Goal: Communication & Community: Answer question/provide support

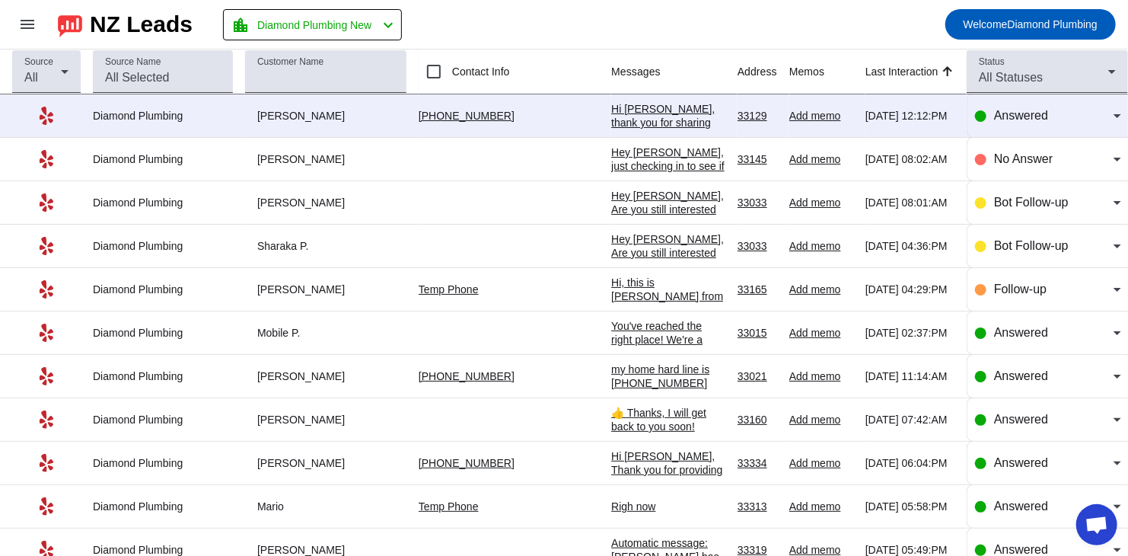
click at [429, 119] on link "[PHONE_NUMBER]" at bounding box center [467, 116] width 96 height 12
click at [647, 128] on div "Hi [PERSON_NAME], thank you for sharing your information. We will be calling yo…" at bounding box center [668, 157] width 114 height 110
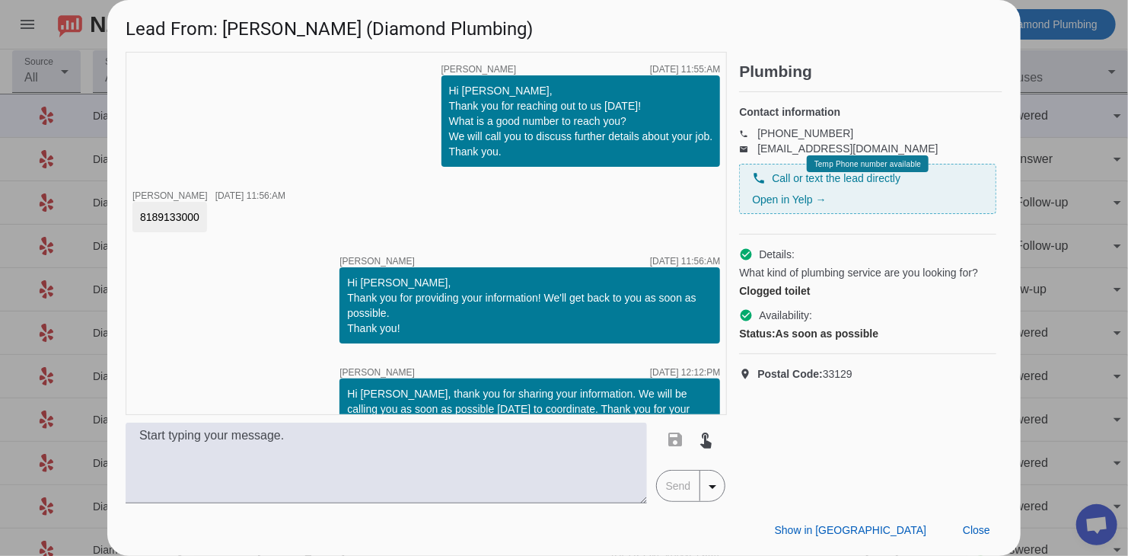
scroll to position [21, 0]
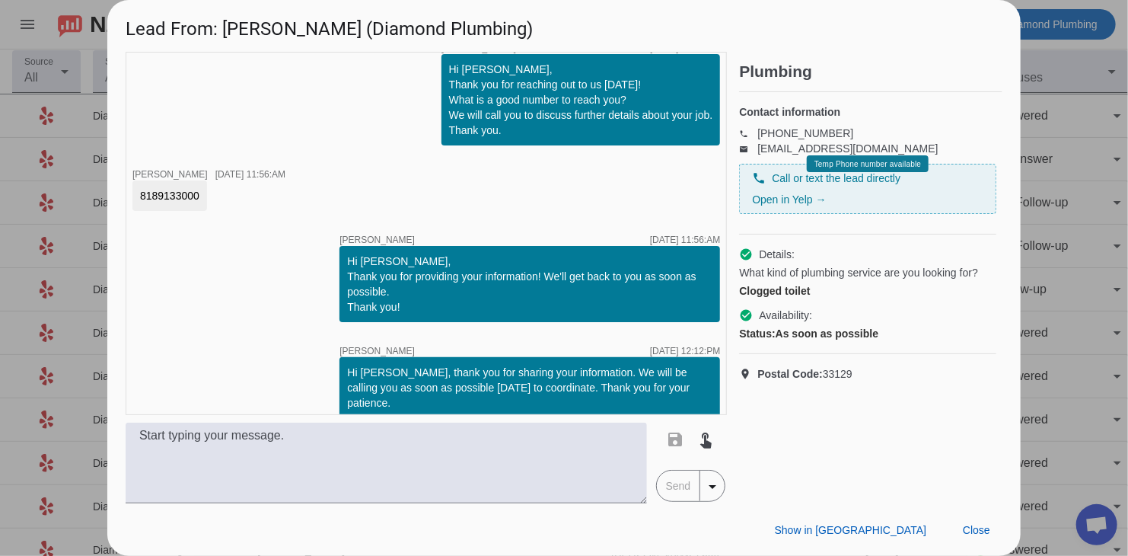
drag, startPoint x: 202, startPoint y: 198, endPoint x: 138, endPoint y: 202, distance: 64.1
click at [138, 202] on div "8189133000" at bounding box center [169, 195] width 75 height 30
copy div "8189133000"
click at [200, 214] on div "timer close [PERSON_NAME] [DATE] 11:55:AM Hi [PERSON_NAME], Thank you for reach…" at bounding box center [426, 233] width 601 height 363
drag, startPoint x: 226, startPoint y: 26, endPoint x: 331, endPoint y: 26, distance: 105.1
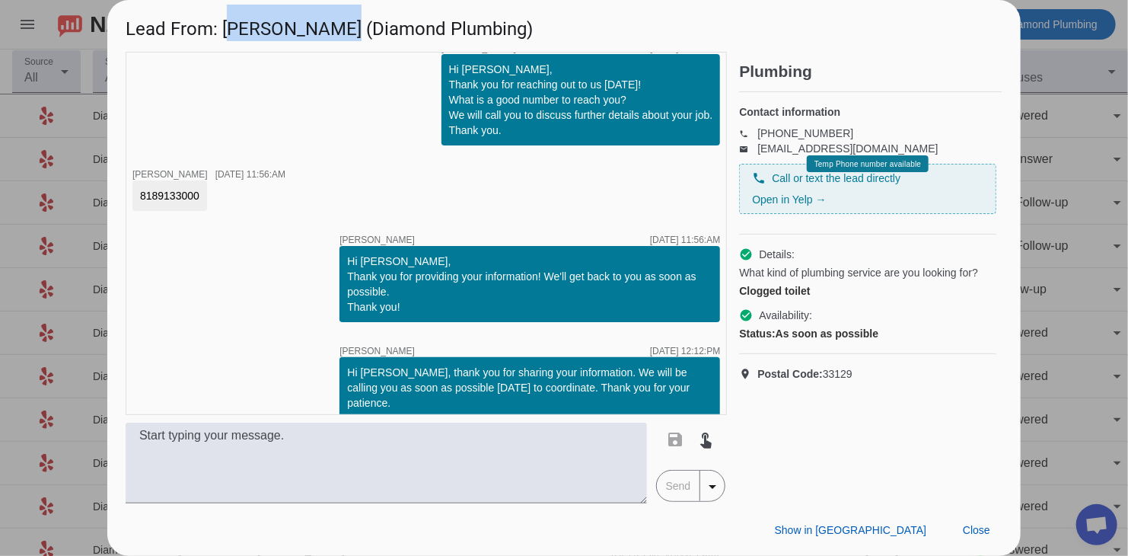
click at [331, 26] on h1 "Lead From: [PERSON_NAME] (Diamond Plumbing)" at bounding box center [564, 25] width 914 height 51
copy h1 "Christeana N"
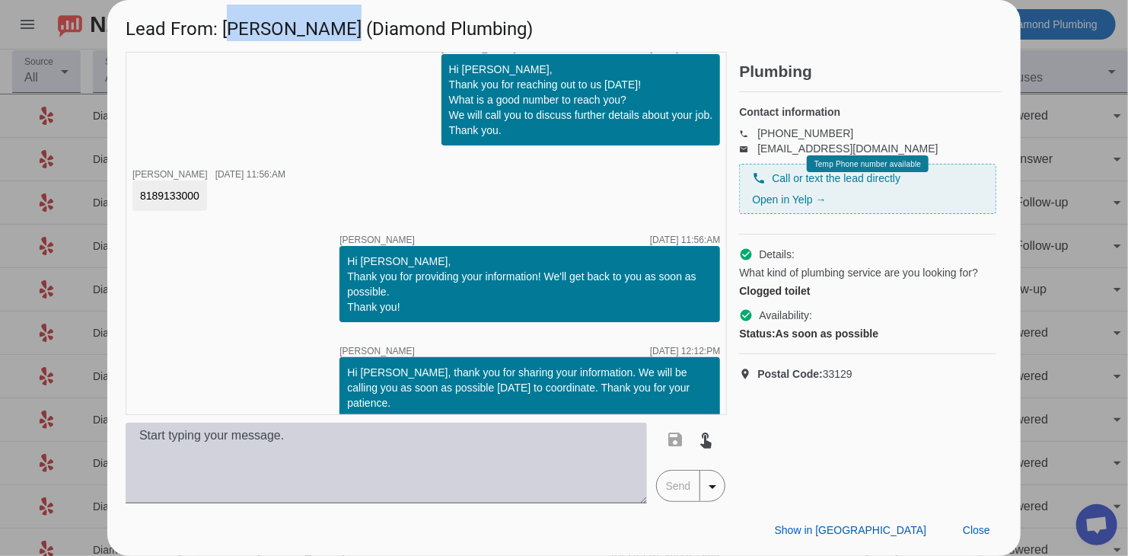
click at [354, 454] on textarea at bounding box center [387, 463] width 522 height 81
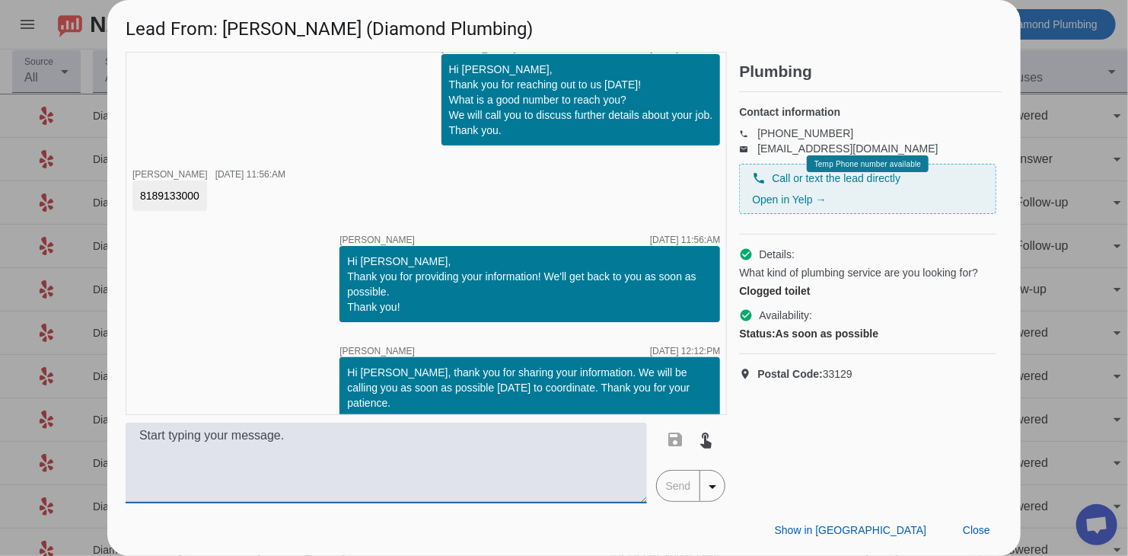
paste textarea "Hi, this is [PERSON_NAME] from Diamond Plumbing we’re following up on your rece…"
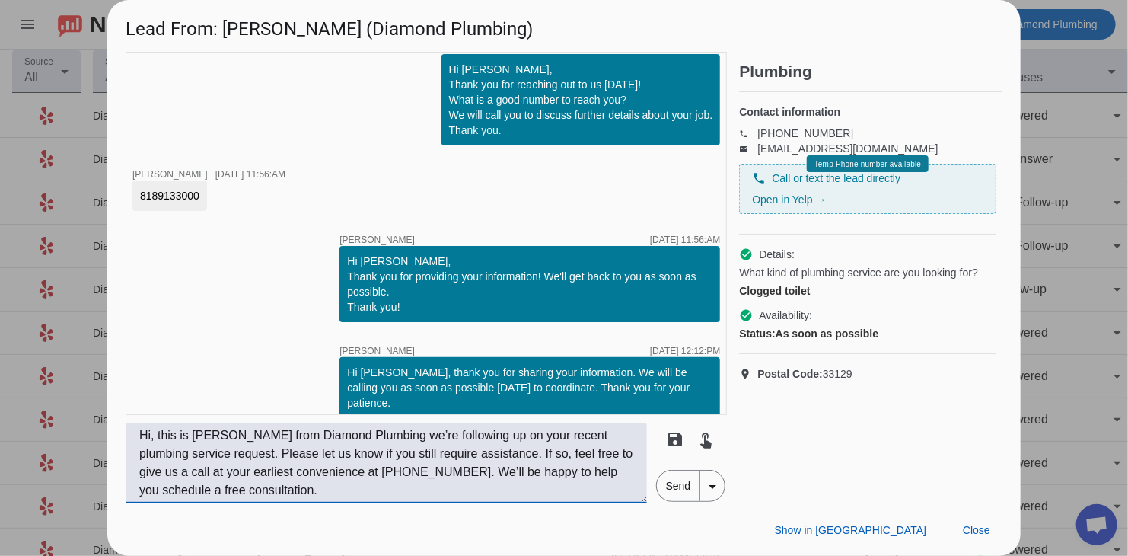
type textarea "Hi, this is [PERSON_NAME] from Diamond Plumbing we’re following up on your rece…"
click at [672, 481] on span "Send" at bounding box center [678, 486] width 43 height 30
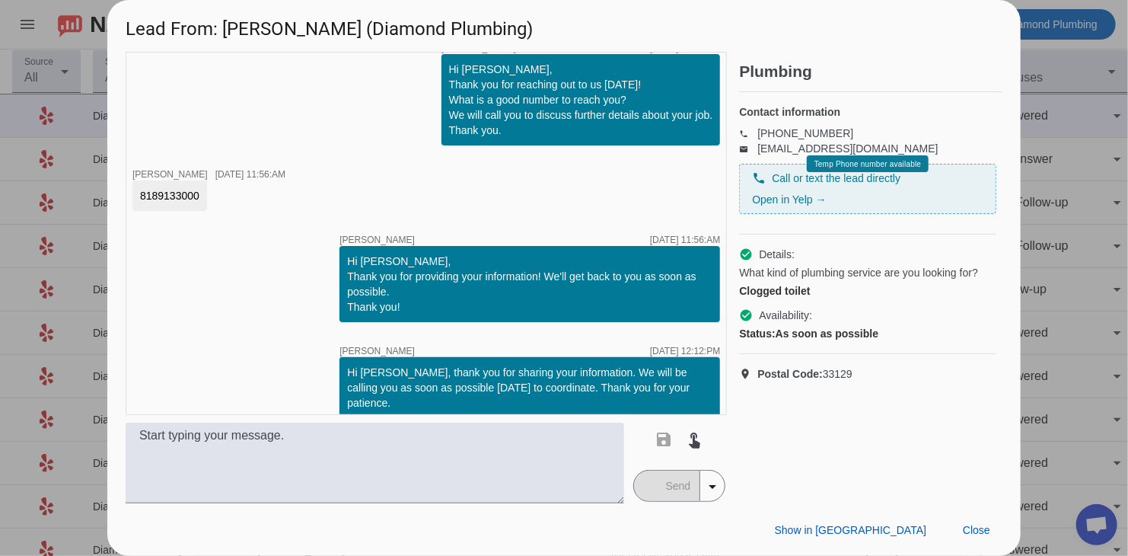
scroll to position [132, 0]
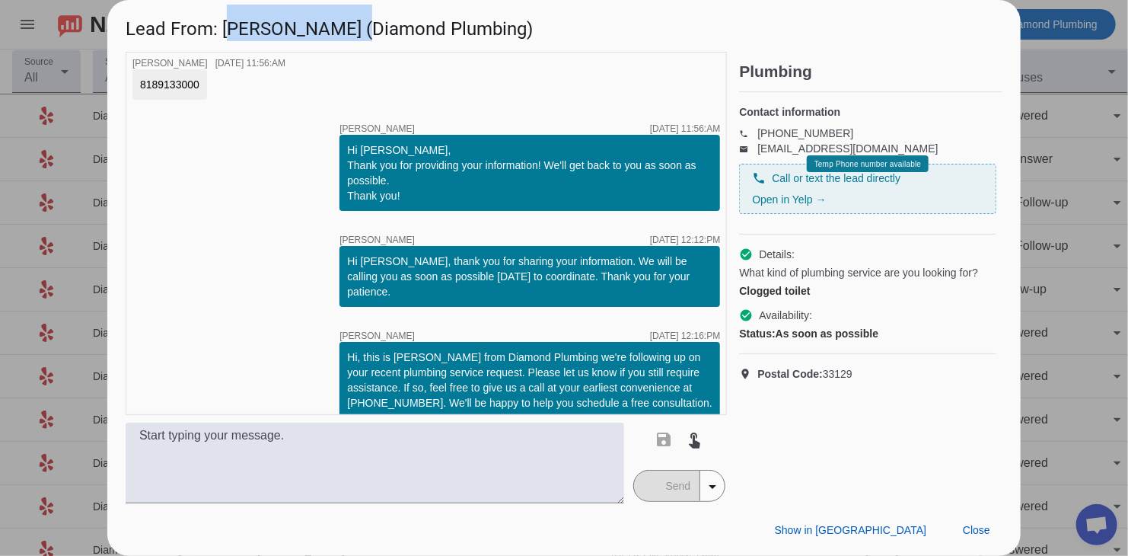
drag, startPoint x: 340, startPoint y: 32, endPoint x: 225, endPoint y: 39, distance: 115.2
click at [225, 39] on h1 "Lead From: [PERSON_NAME] (Diamond Plumbing)" at bounding box center [564, 25] width 914 height 51
copy h1 "[PERSON_NAME]"
